Goal: Transaction & Acquisition: Subscribe to service/newsletter

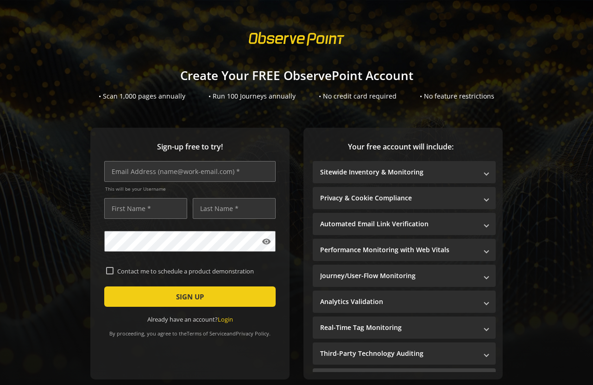
scroll to position [43, 0]
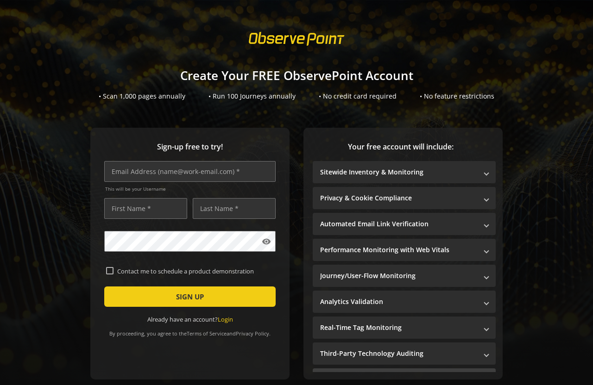
scroll to position [43, 0]
